Goal: Obtain resource: Download file/media

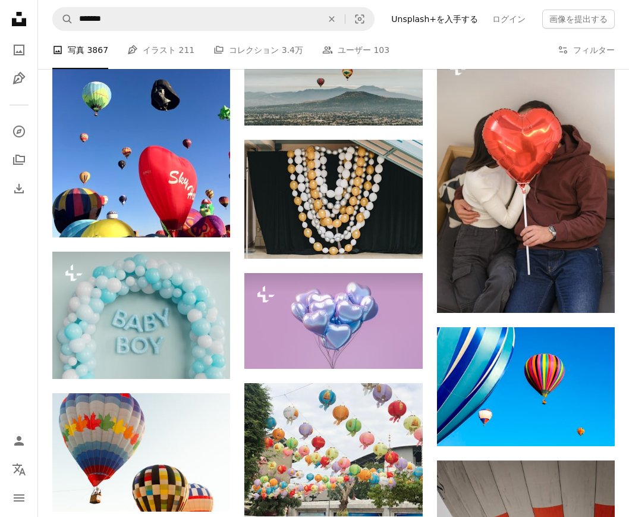
scroll to position [39991, 0]
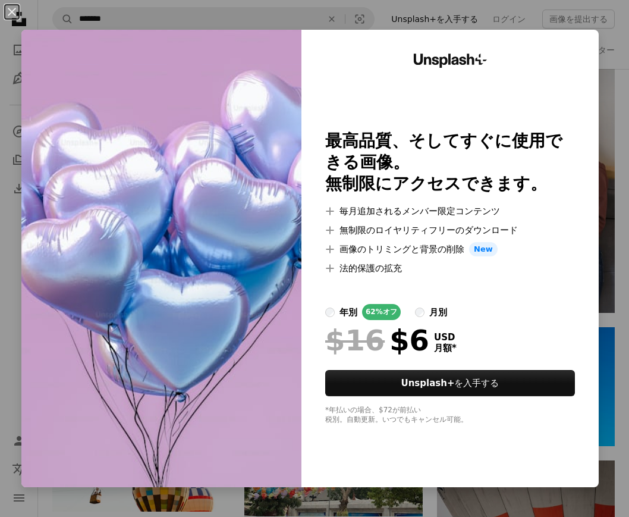
click at [418, 24] on div "An X shape Unsplash+ 最高品質、そしてすぐに使用できる画像。 無制限にアクセスできます。 A plus sign 毎月追加されるメンバー限…" at bounding box center [314, 258] width 629 height 517
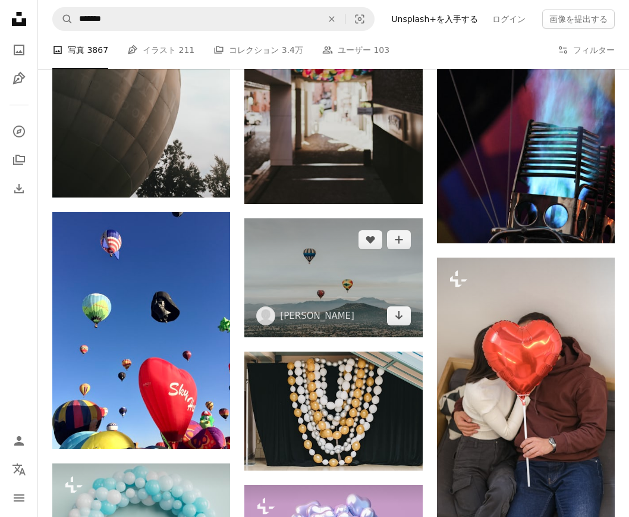
scroll to position [40010, 0]
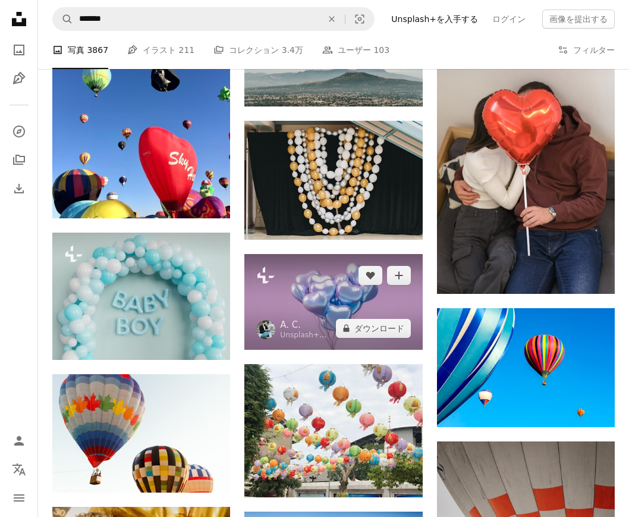
click at [322, 286] on img at bounding box center [334, 302] width 178 height 96
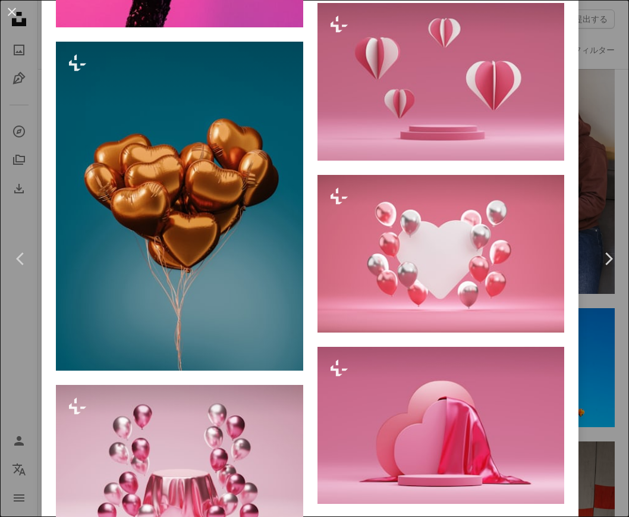
scroll to position [1514, 0]
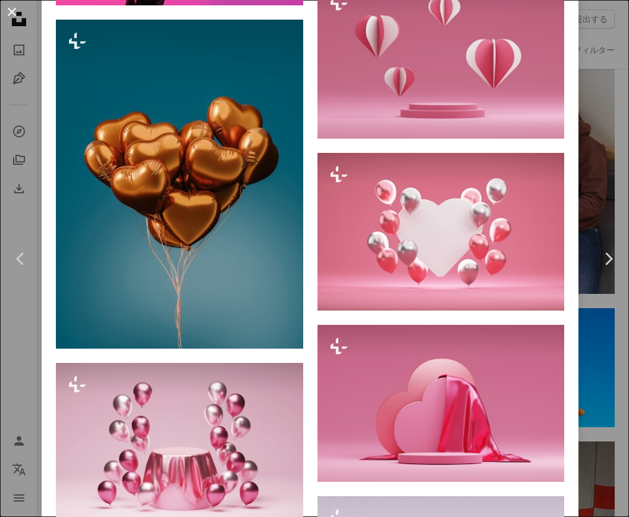
click at [12, 14] on button "An X shape" at bounding box center [12, 12] width 14 height 14
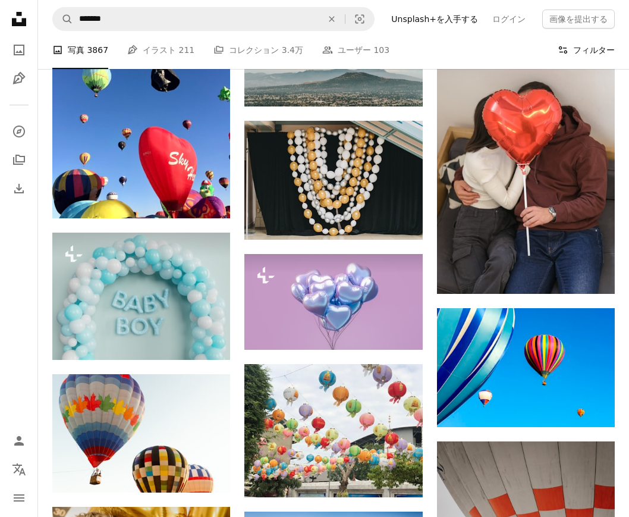
click at [585, 45] on button "Filters フィルター" at bounding box center [586, 50] width 57 height 38
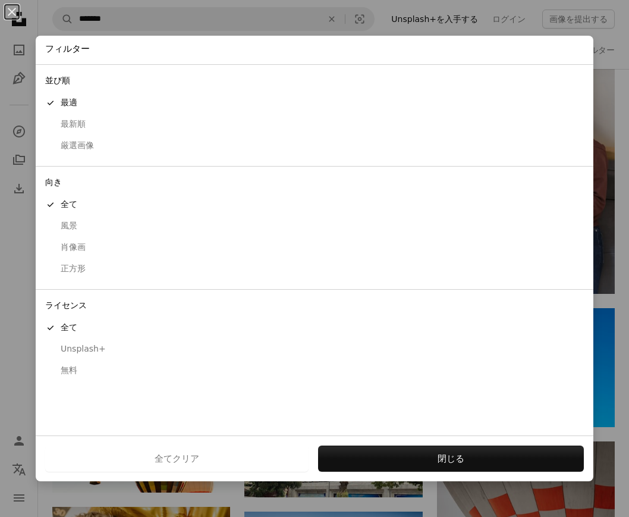
click at [68, 372] on div "無料" at bounding box center [314, 371] width 539 height 12
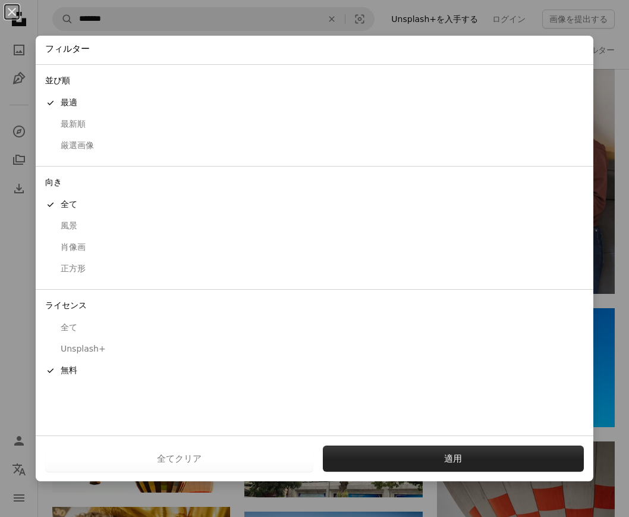
click at [462, 457] on button "適用" at bounding box center [454, 459] width 262 height 26
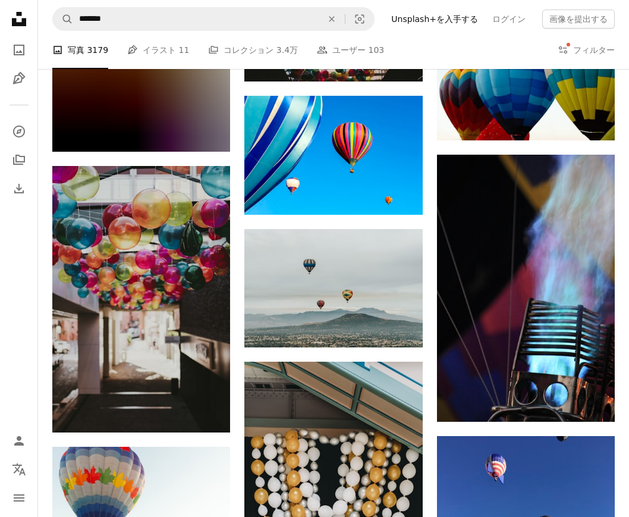
scroll to position [30164, 0]
